Goal: Task Accomplishment & Management: Use online tool/utility

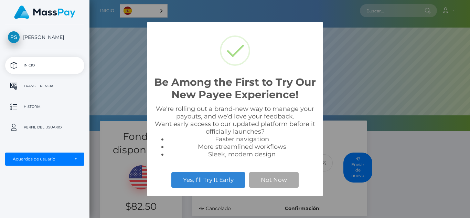
scroll to position [131, 381]
click at [377, 128] on div "Be Among the First to Try Our New Payee Experience! × We're rolling out a brand…" at bounding box center [235, 109] width 470 height 218
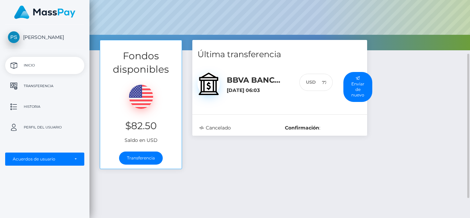
scroll to position [81, 0]
click at [149, 156] on link "Transferencia" at bounding box center [141, 157] width 44 height 13
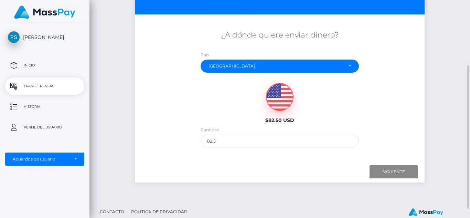
scroll to position [99, 0]
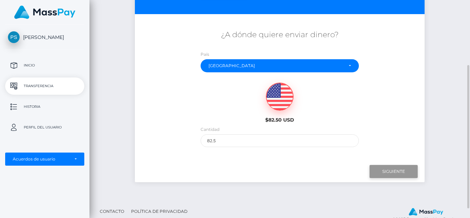
click at [401, 171] on input "Siguiente" at bounding box center [394, 171] width 48 height 13
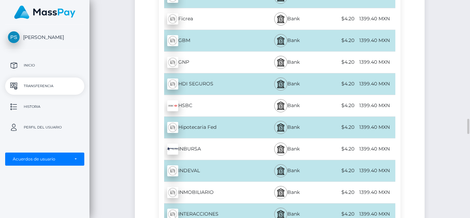
scroll to position [1700, 0]
click at [368, 101] on div "1399.40 MXN" at bounding box center [375, 105] width 39 height 15
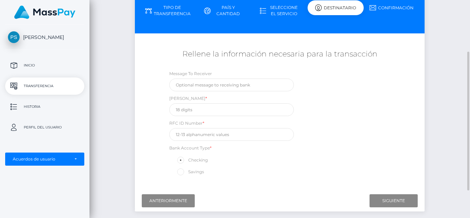
scroll to position [80, 0]
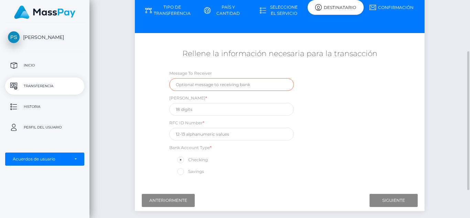
click at [201, 85] on input "text" at bounding box center [231, 84] width 125 height 13
type input "comisiones"
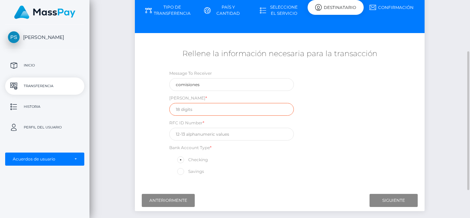
click at [186, 114] on input "text" at bounding box center [231, 109] width 125 height 13
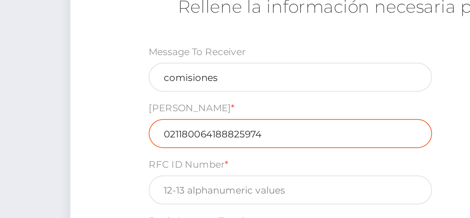
scroll to position [84, 0]
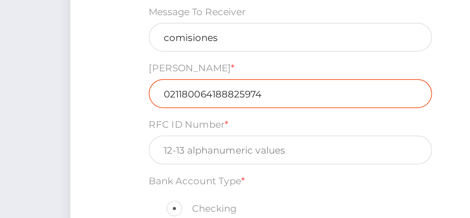
type input "021180064188825974"
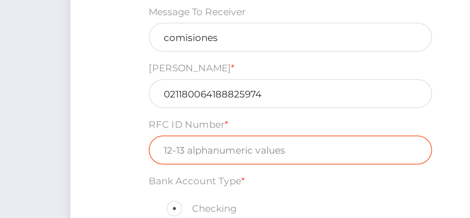
click at [202, 130] on input "text" at bounding box center [231, 130] width 125 height 13
type input "a"
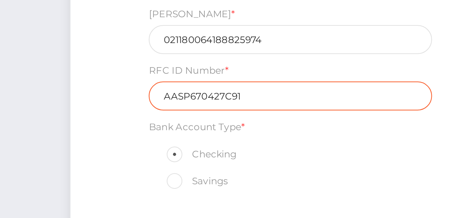
scroll to position [124, 0]
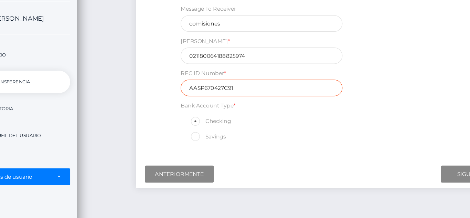
type input "AASP670427C91"
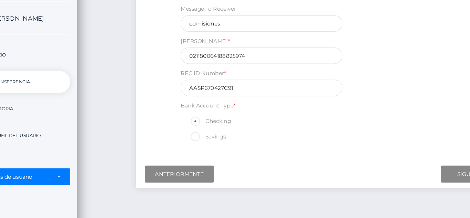
click at [184, 125] on input "Savings" at bounding box center [183, 127] width 4 height 4
radio input "true"
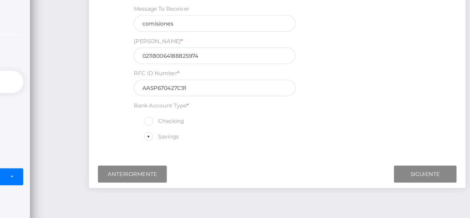
click at [368, 144] on div "¿A dónde quiere enviar dinero? País Abjasia [GEOGRAPHIC_DATA] [GEOGRAPHIC_DATA]…" at bounding box center [280, 68] width 290 height 157
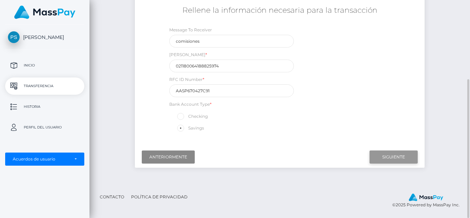
click at [400, 158] on input "Siguiente" at bounding box center [394, 156] width 48 height 13
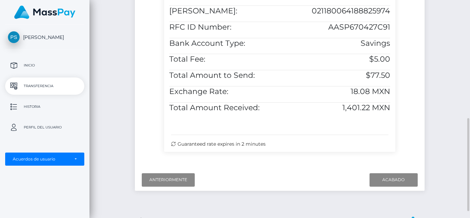
scroll to position [267, 0]
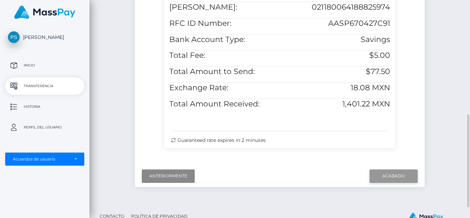
click at [398, 182] on input "Acabado" at bounding box center [394, 175] width 48 height 13
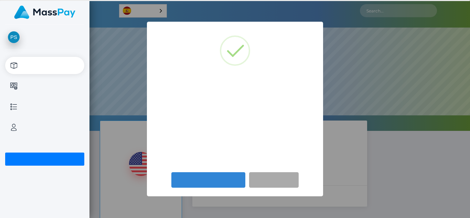
scroll to position [131, 381]
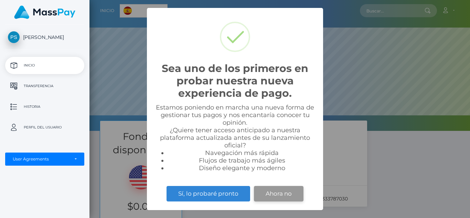
click at [272, 190] on button "Ahora no" at bounding box center [279, 193] width 50 height 15
